Goal: Contribute content

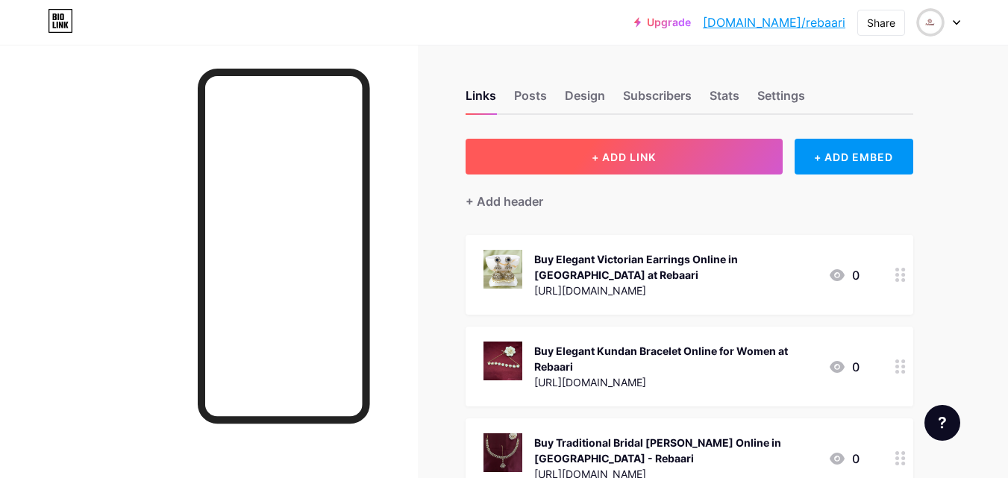
click at [595, 171] on button "+ ADD LINK" at bounding box center [623, 157] width 317 height 36
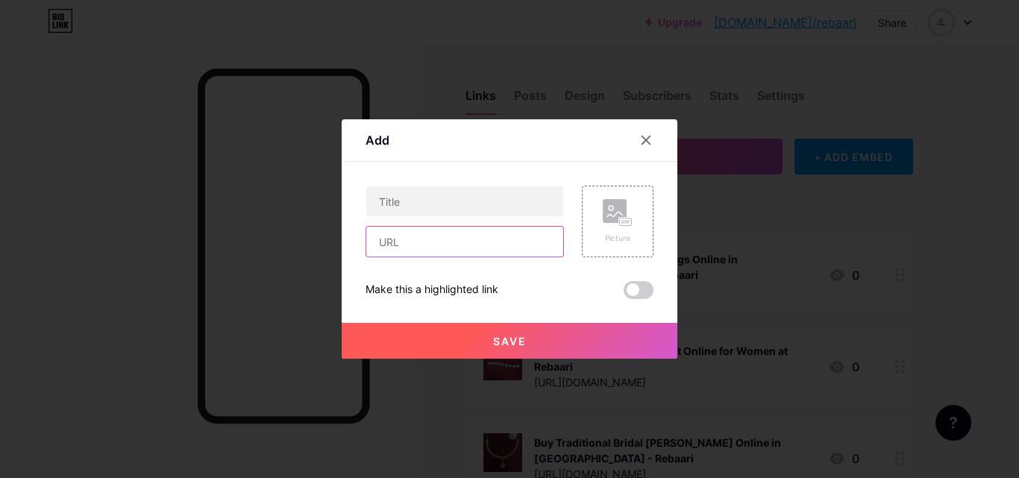
click at [434, 239] on input "text" at bounding box center [464, 242] width 197 height 30
paste input "[URL][DOMAIN_NAME]"
type input "[URL][DOMAIN_NAME]"
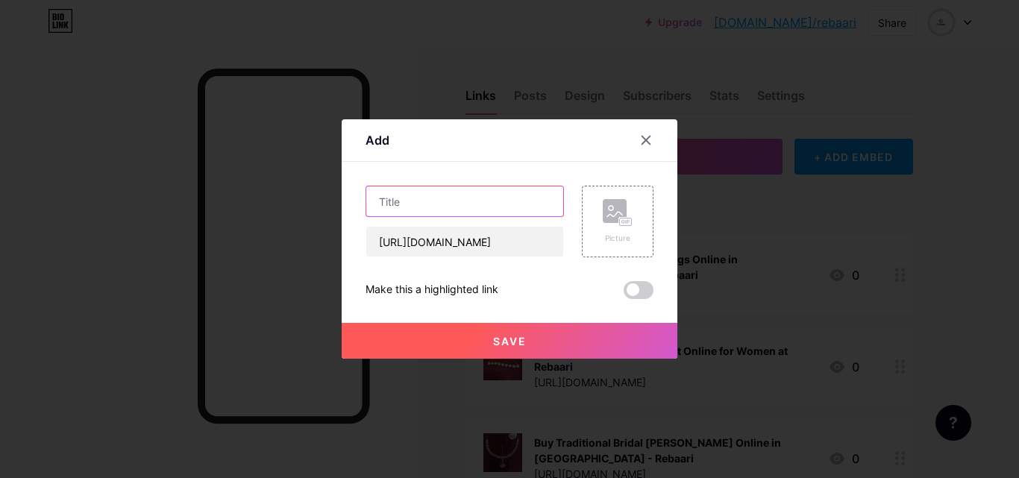
click at [427, 202] on input "text" at bounding box center [464, 201] width 197 height 30
paste input "Diamond Pendant Set for Women"
click at [380, 200] on input "Diamond Pendant Set for Women" at bounding box center [464, 201] width 197 height 30
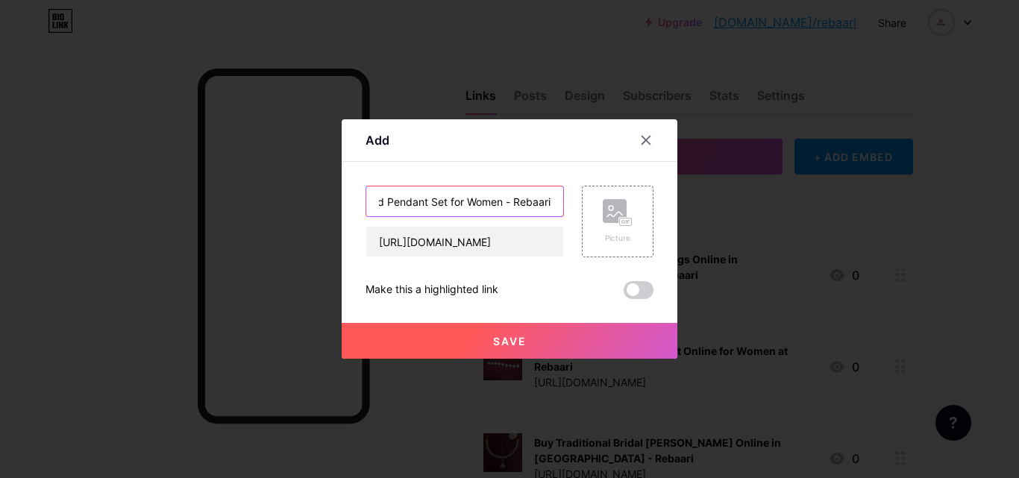
type input "Buy Trendy Diamond Pendant Set for Women - Rebaari"
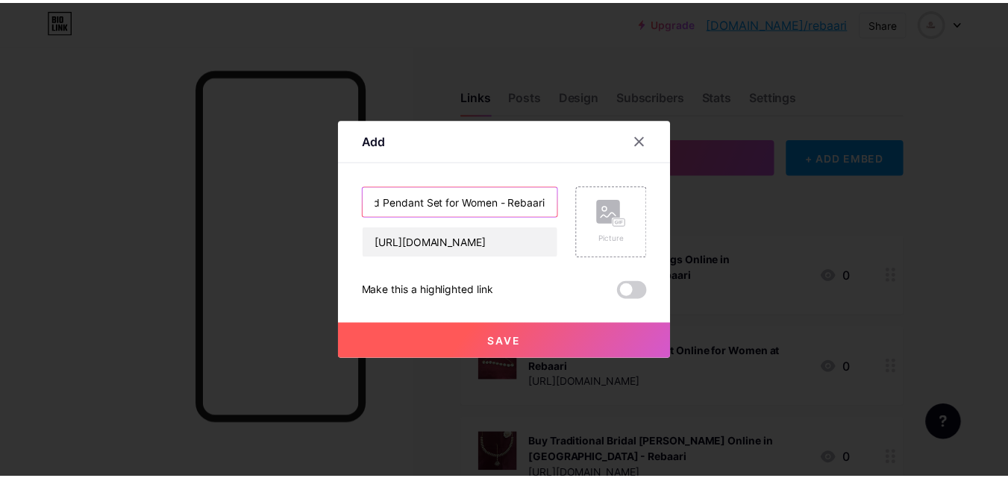
scroll to position [0, 0]
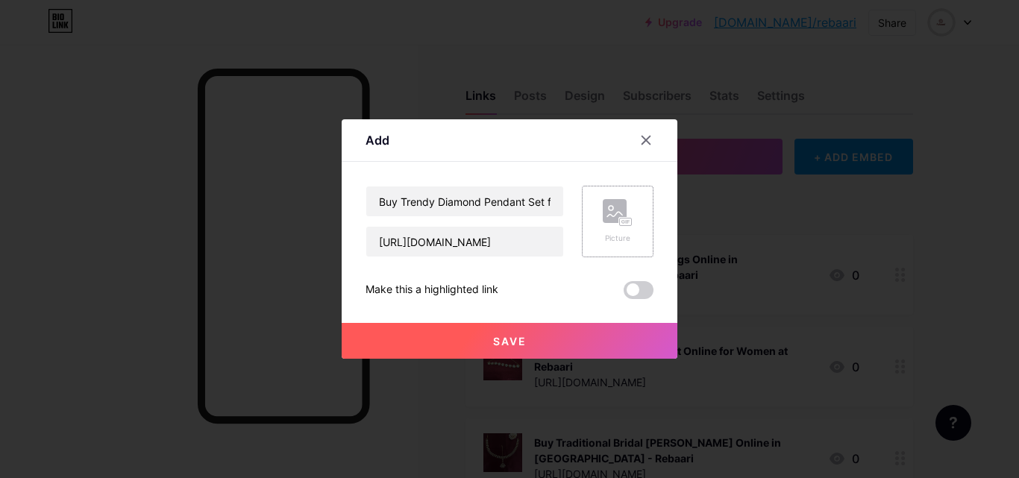
click at [612, 223] on icon at bounding box center [618, 213] width 30 height 28
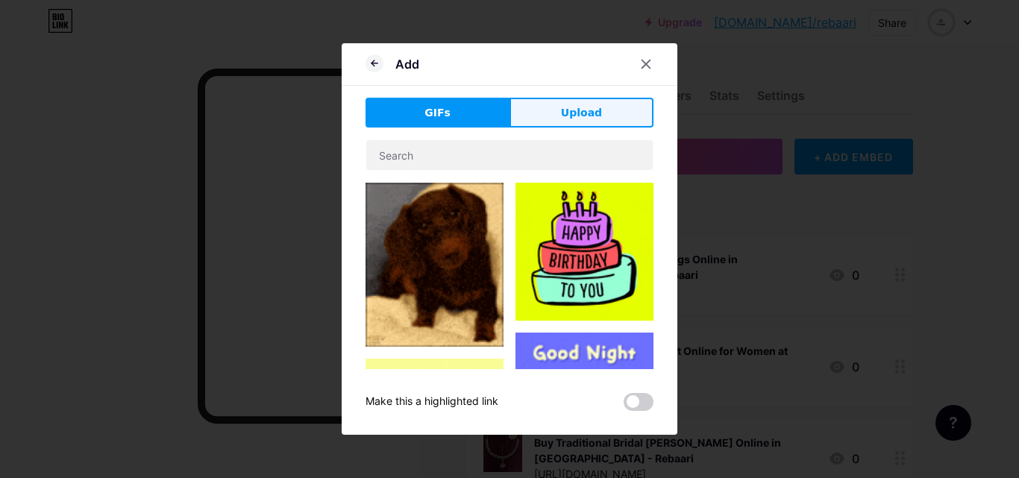
click at [579, 123] on button "Upload" at bounding box center [581, 113] width 144 height 30
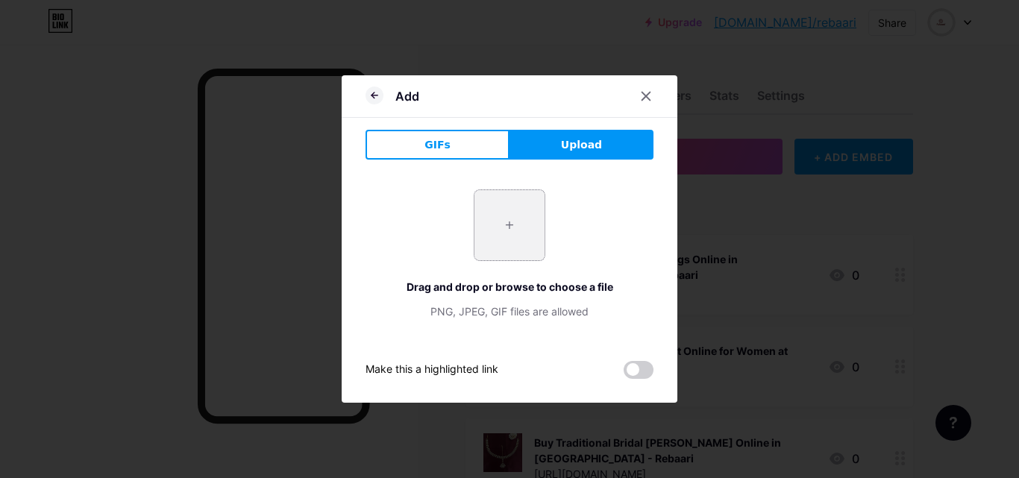
click at [506, 236] on input "file" at bounding box center [509, 225] width 70 height 70
type input "C:\fakepath\zircon-pendants.jpg"
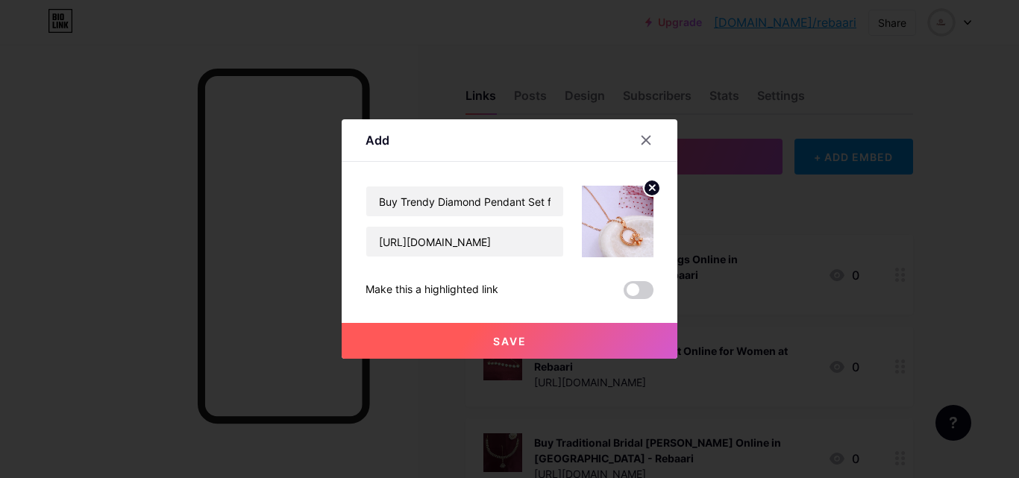
click at [501, 343] on span "Save" at bounding box center [510, 341] width 34 height 13
